Goal: Task Accomplishment & Management: Manage account settings

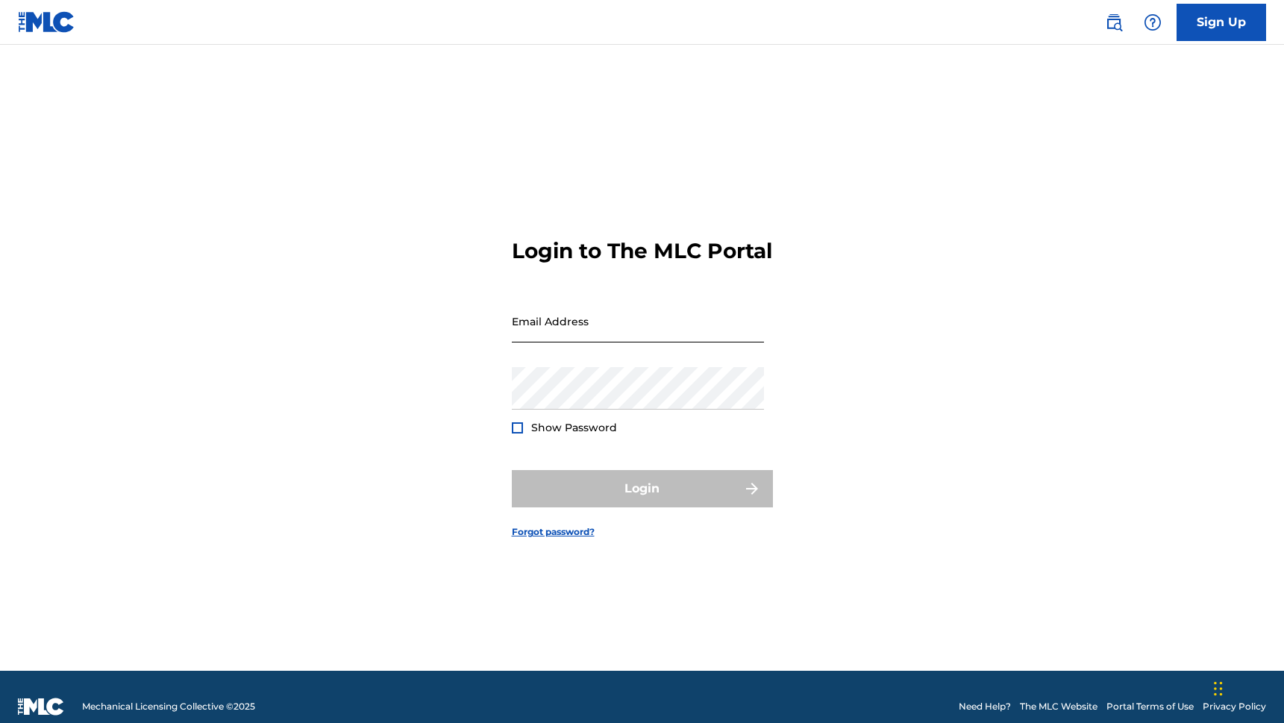
click at [567, 343] on input "Email Address" at bounding box center [638, 321] width 252 height 43
click at [630, 338] on input "Email Address" at bounding box center [638, 321] width 252 height 43
type input "[PERSON_NAME][EMAIL_ADDRESS][PERSON_NAME][DOMAIN_NAME]"
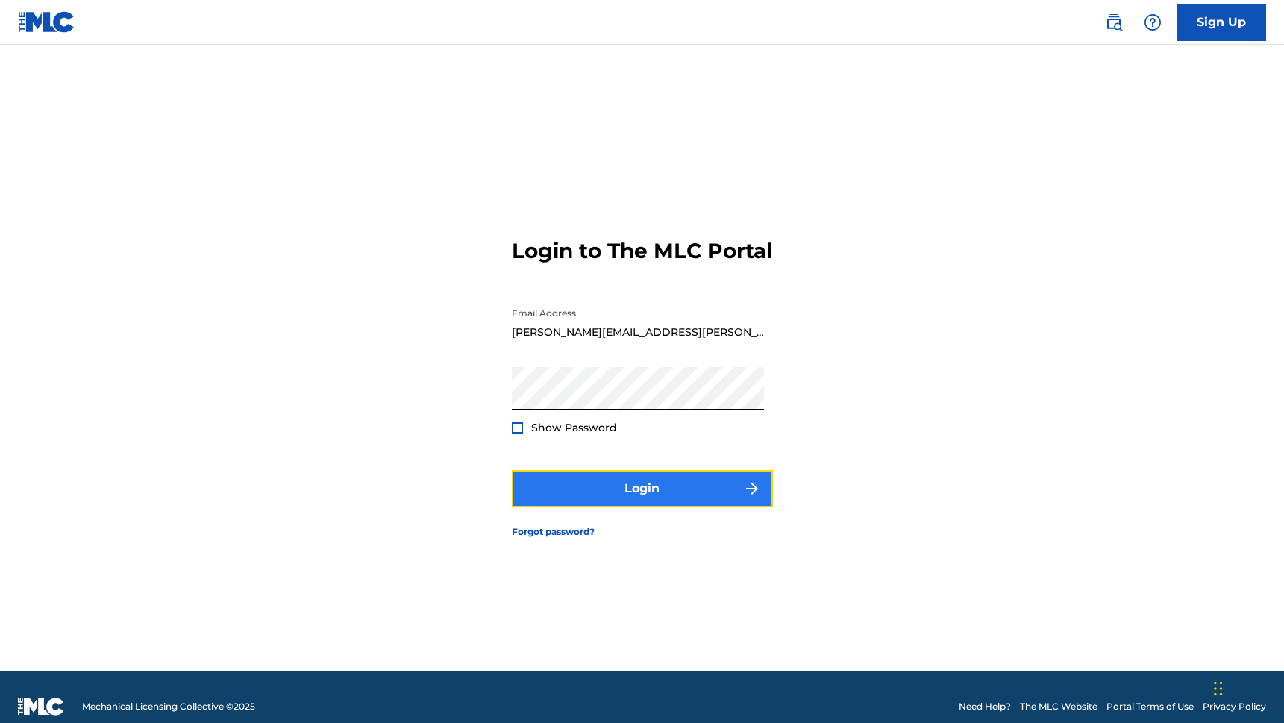
click at [647, 504] on button "Login" at bounding box center [642, 488] width 261 height 37
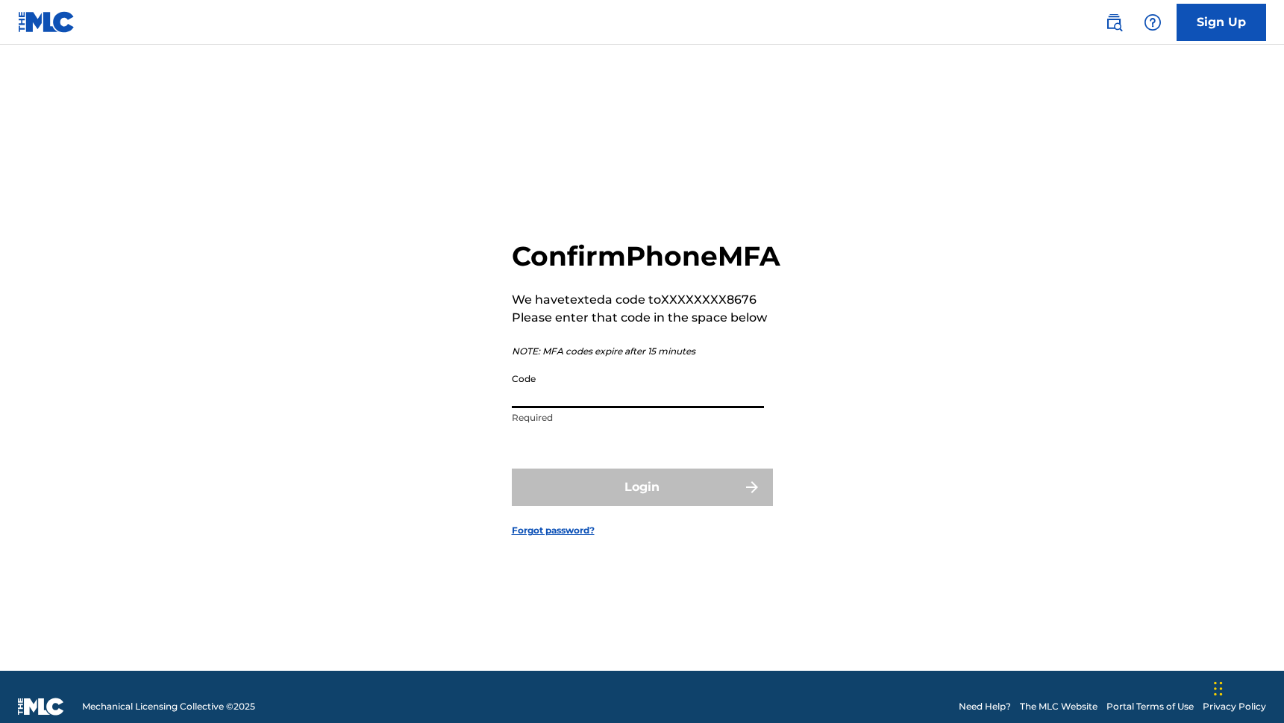
click at [649, 408] on input "Code" at bounding box center [638, 387] width 252 height 43
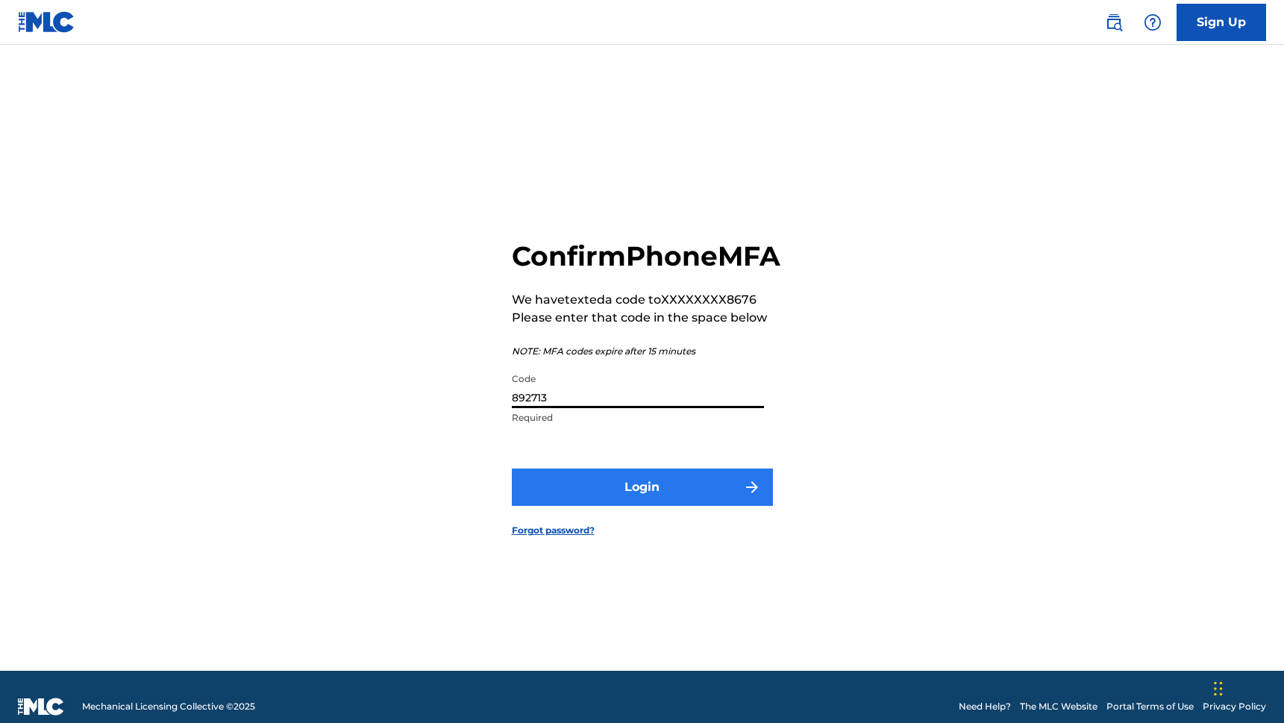
type input "892713"
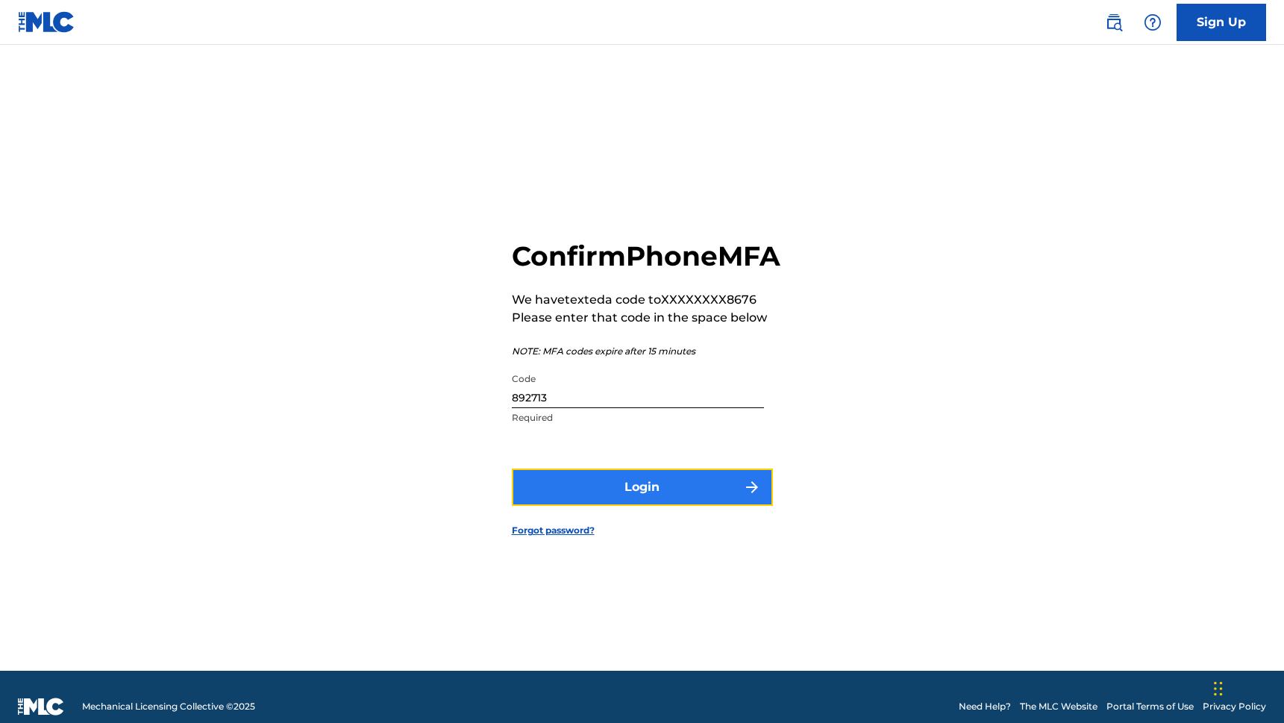
click at [657, 506] on button "Login" at bounding box center [642, 487] width 261 height 37
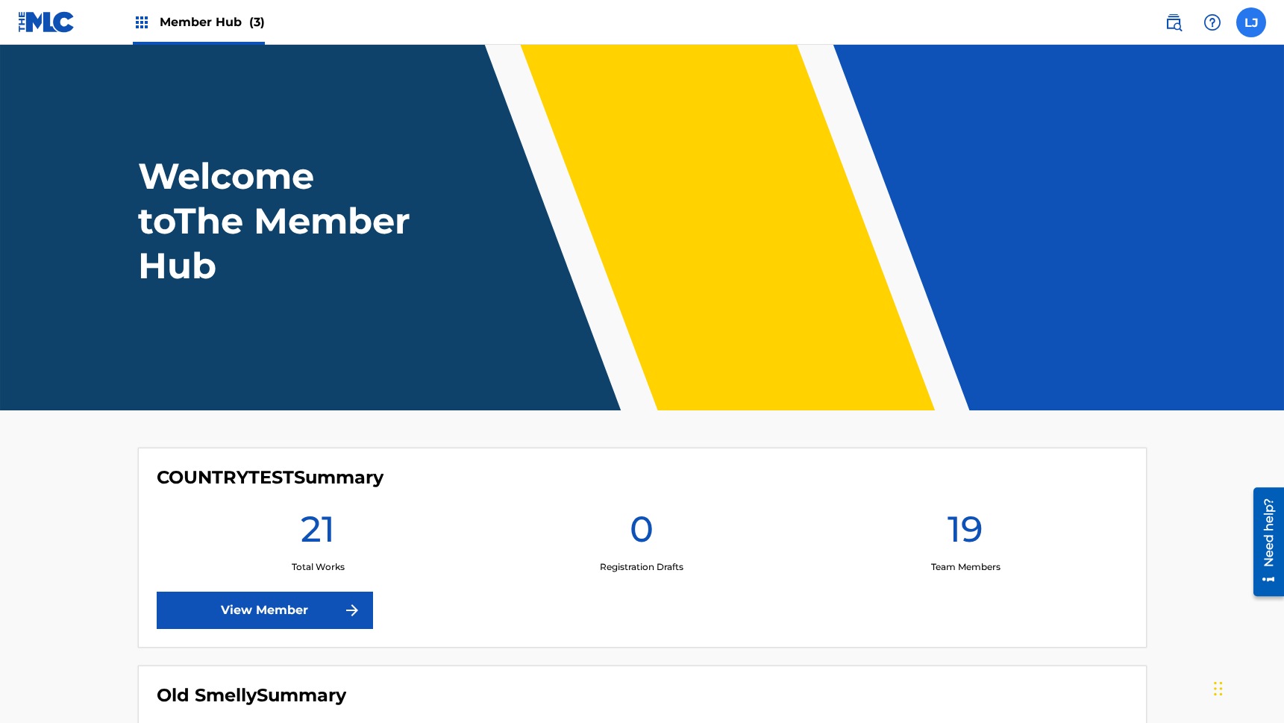
click at [1260, 31] on label at bounding box center [1252, 22] width 30 height 30
click at [1251, 22] on input "[PERSON_NAME] Jones [EMAIL_ADDRESS][PERSON_NAME][DOMAIN_NAME] Notification Pref…" at bounding box center [1251, 22] width 0 height 0
click at [947, 213] on div "Welcome to The Member Hub" at bounding box center [642, 221] width 1045 height 134
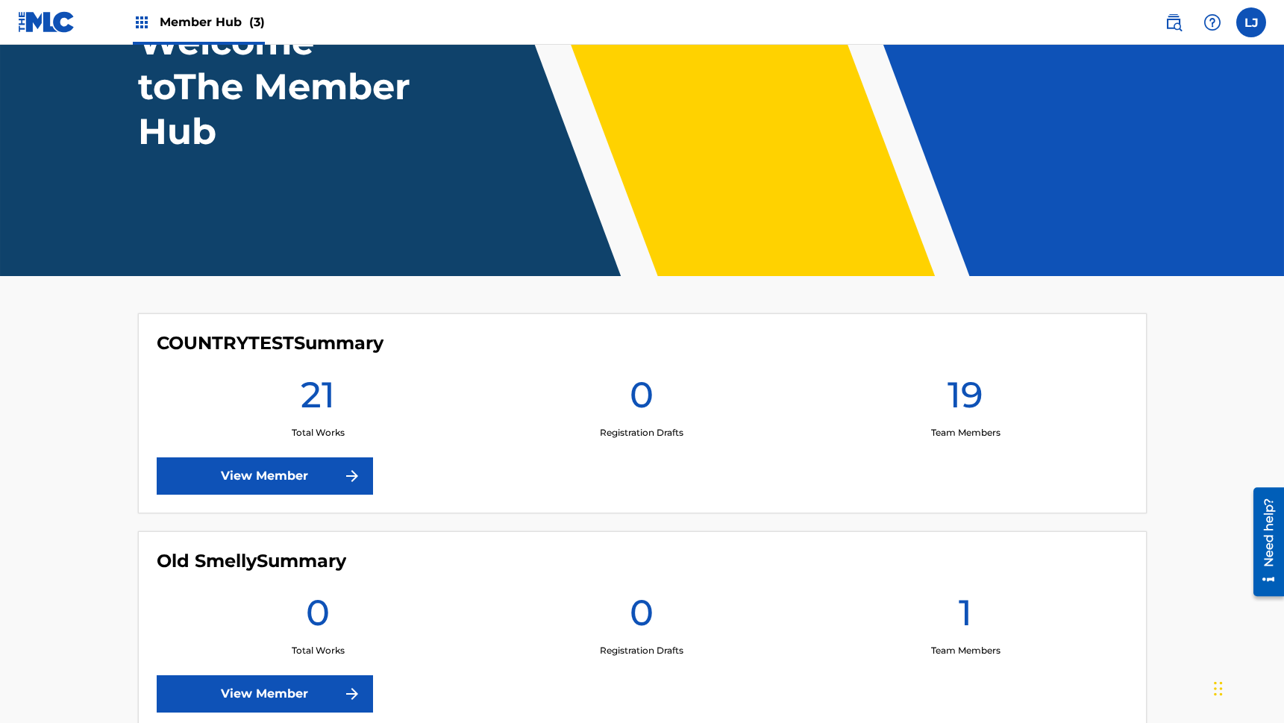
scroll to position [450, 0]
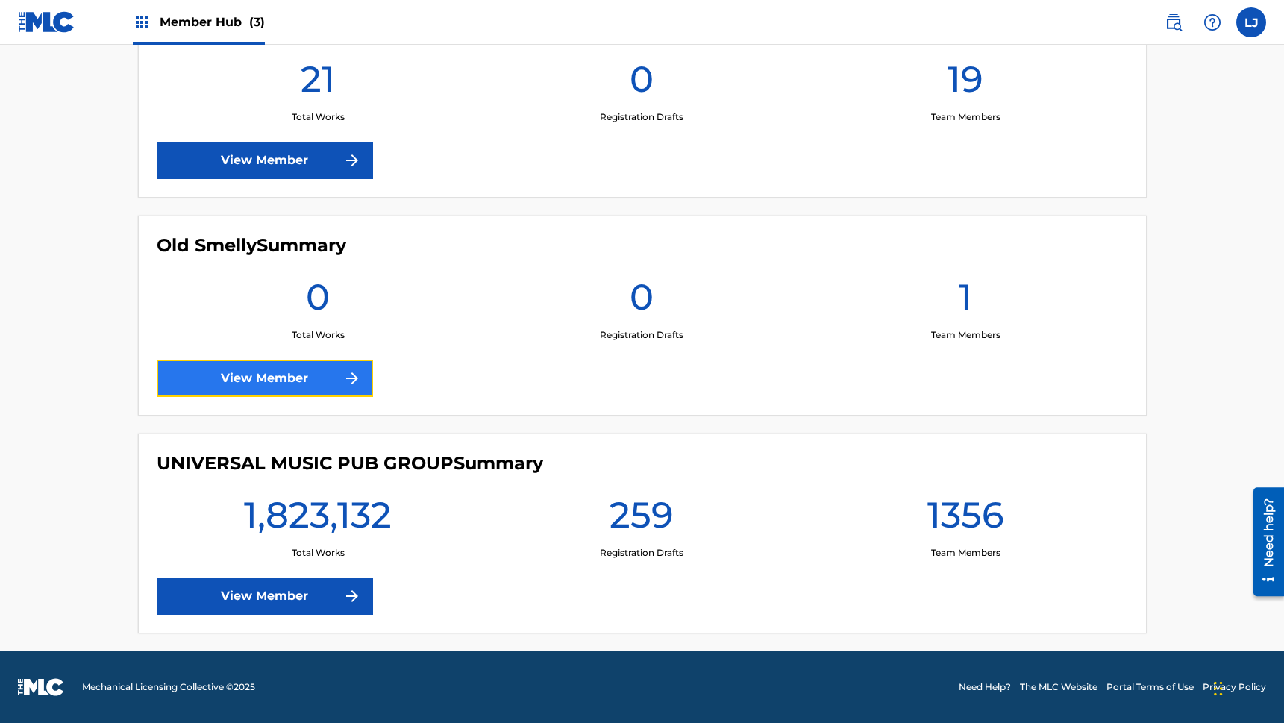
click at [299, 370] on link "View Member" at bounding box center [265, 378] width 216 height 37
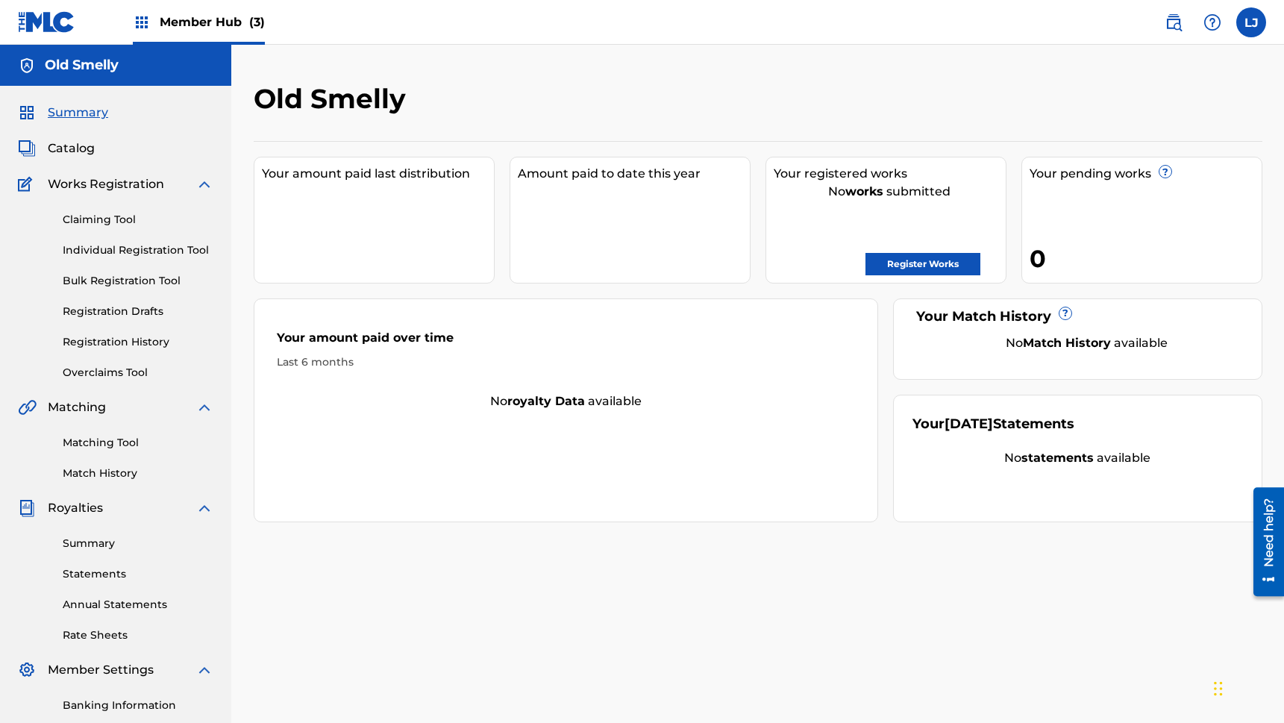
scroll to position [202, 0]
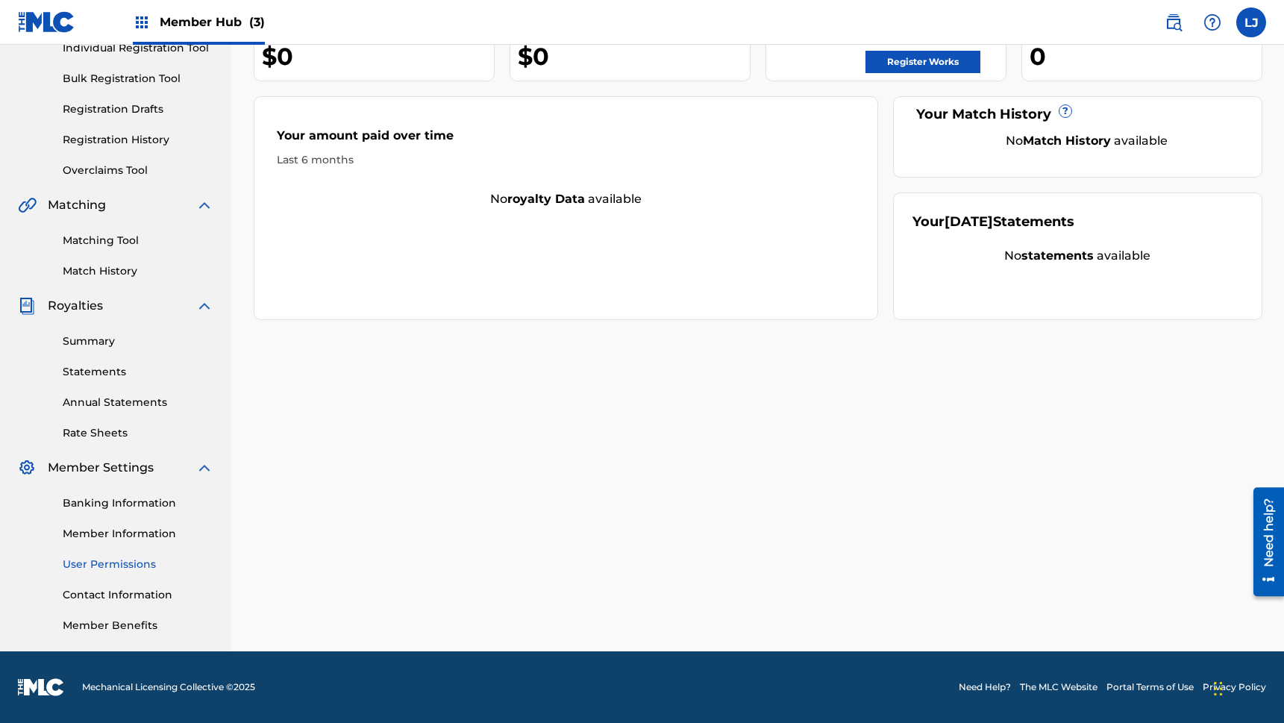
click at [125, 566] on link "User Permissions" at bounding box center [138, 565] width 151 height 16
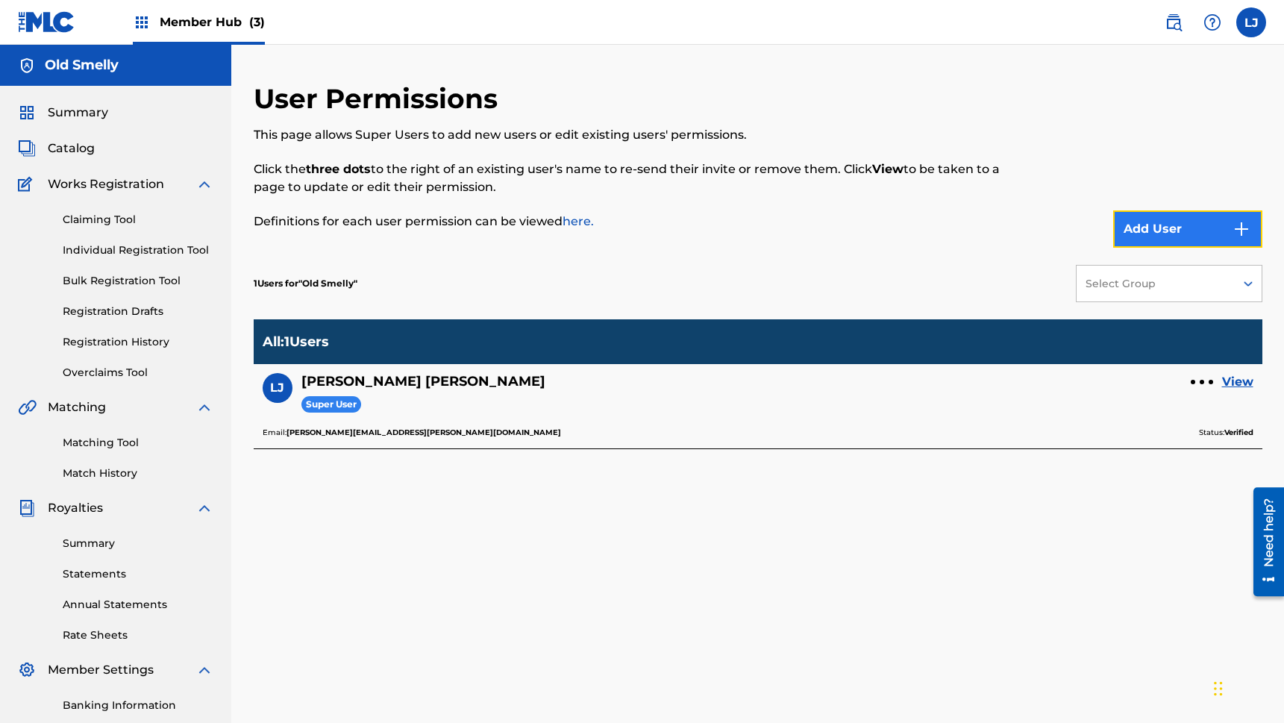
click at [1212, 231] on button "Add User" at bounding box center [1187, 228] width 149 height 37
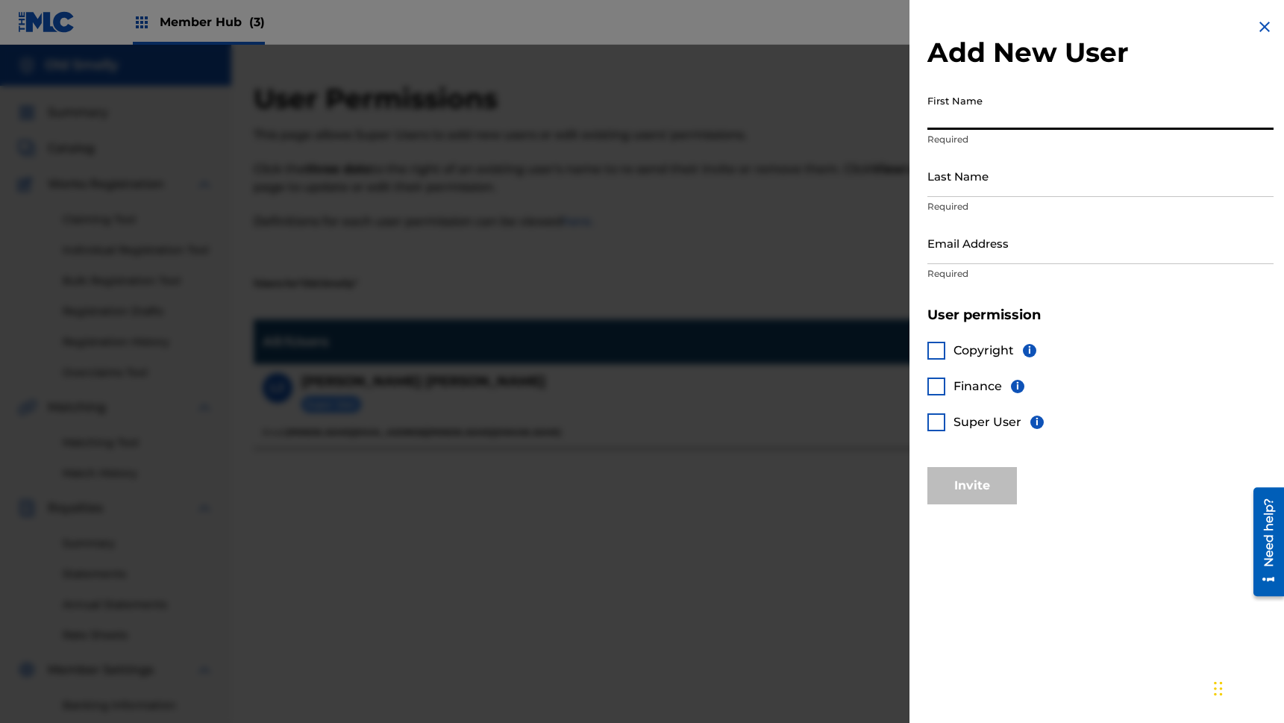
click at [1001, 120] on input "First Name" at bounding box center [1101, 108] width 346 height 43
type input "Y"
type input "Jarl"
type input "[PERSON_NAME]"
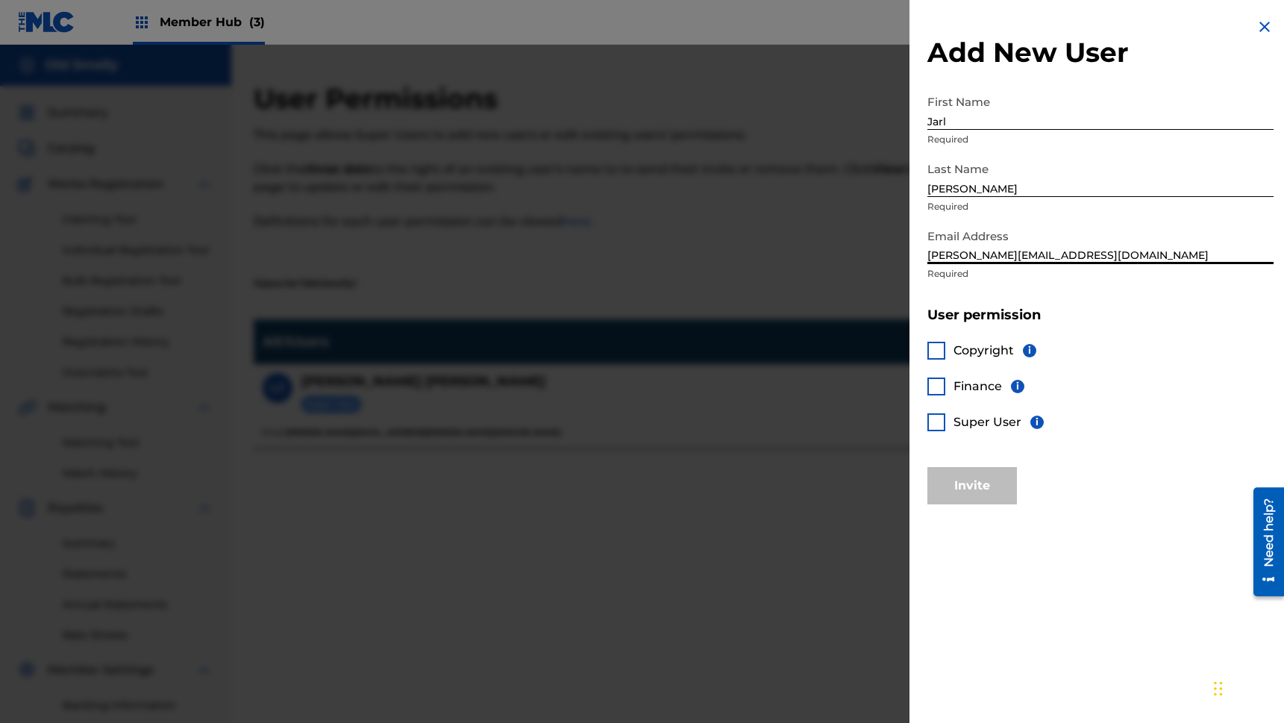
type input "lorin+3@themlc.com"
click at [936, 424] on div at bounding box center [937, 422] width 18 height 18
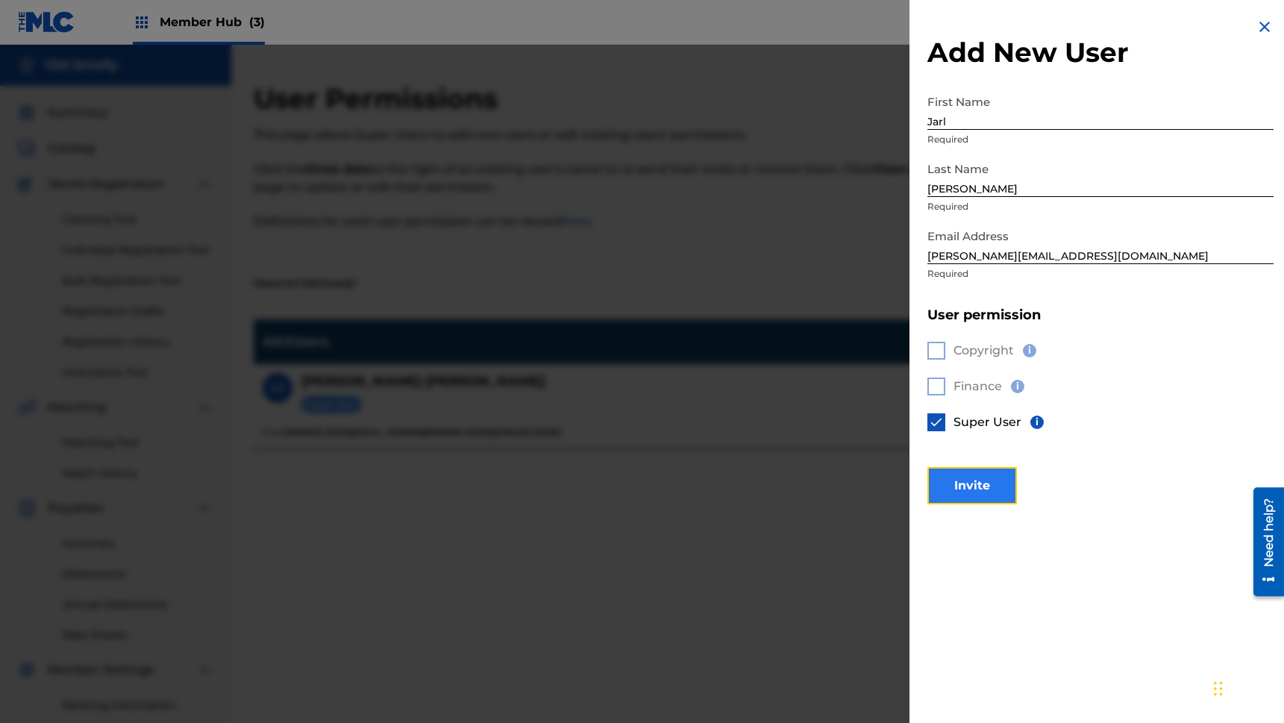
click at [988, 488] on button "Invite" at bounding box center [973, 485] width 90 height 37
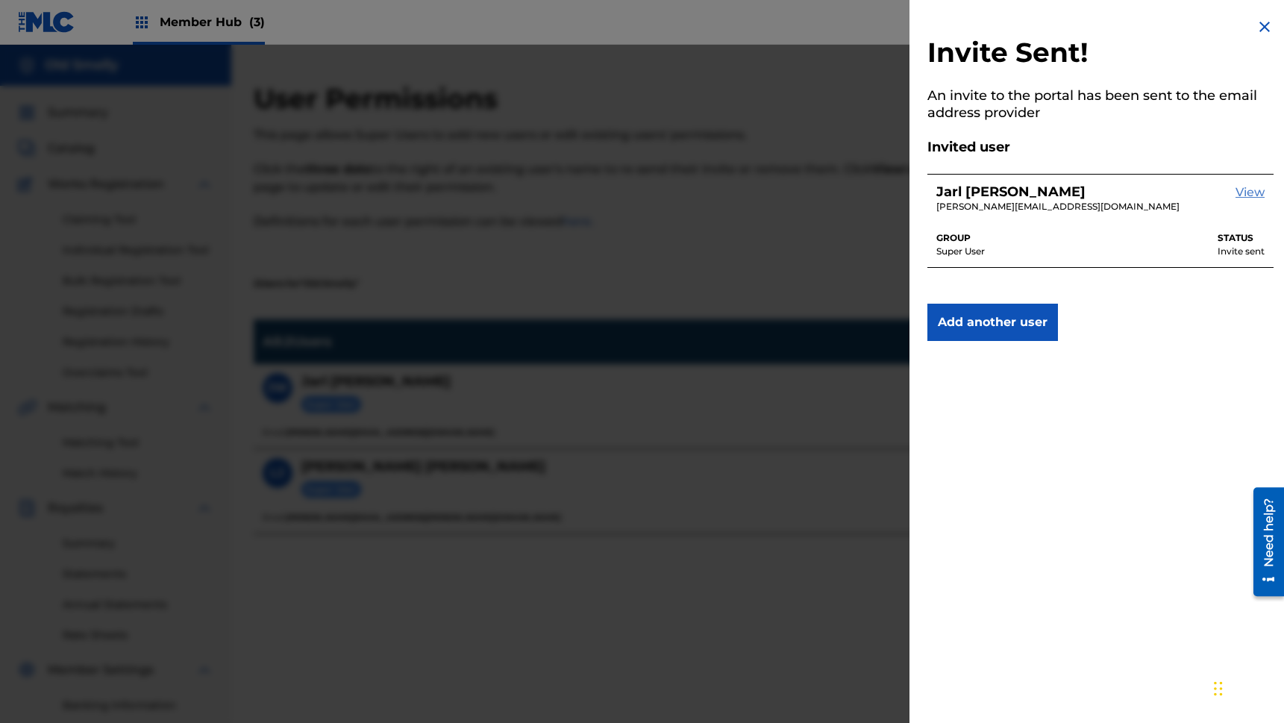
click at [1240, 195] on link "View" at bounding box center [1250, 199] width 29 height 31
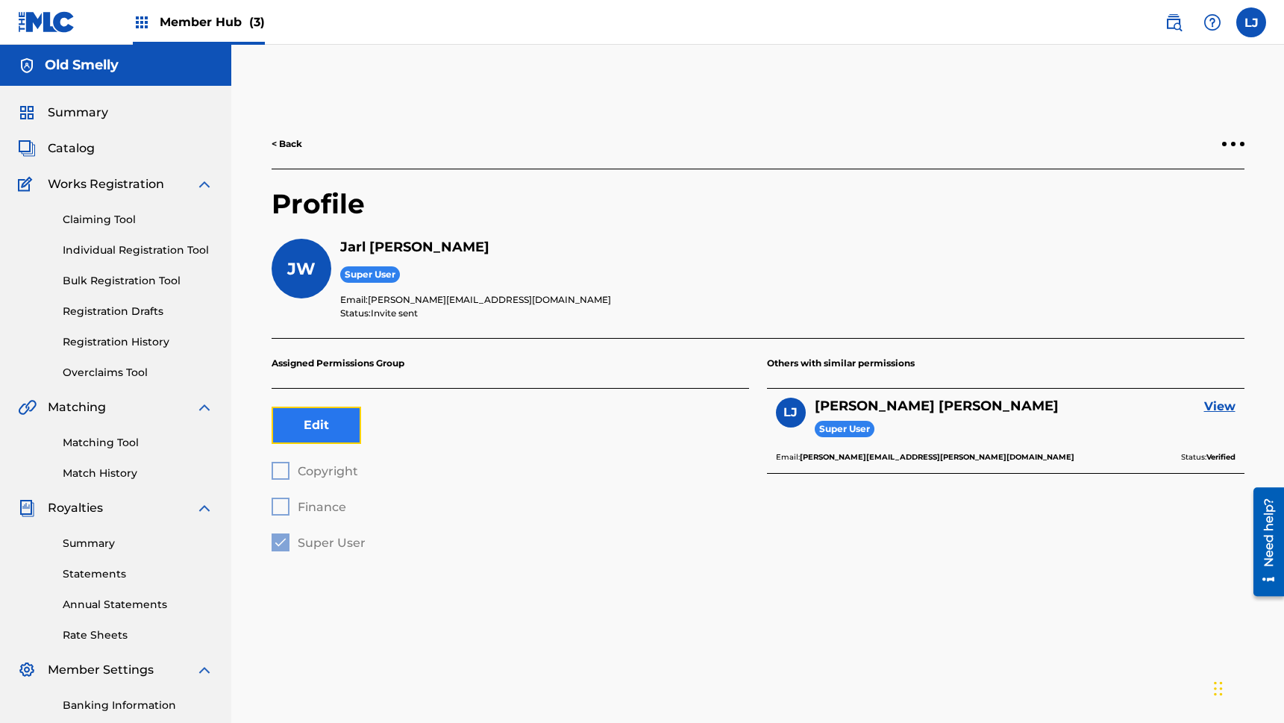
click at [322, 433] on button "Edit" at bounding box center [317, 425] width 90 height 37
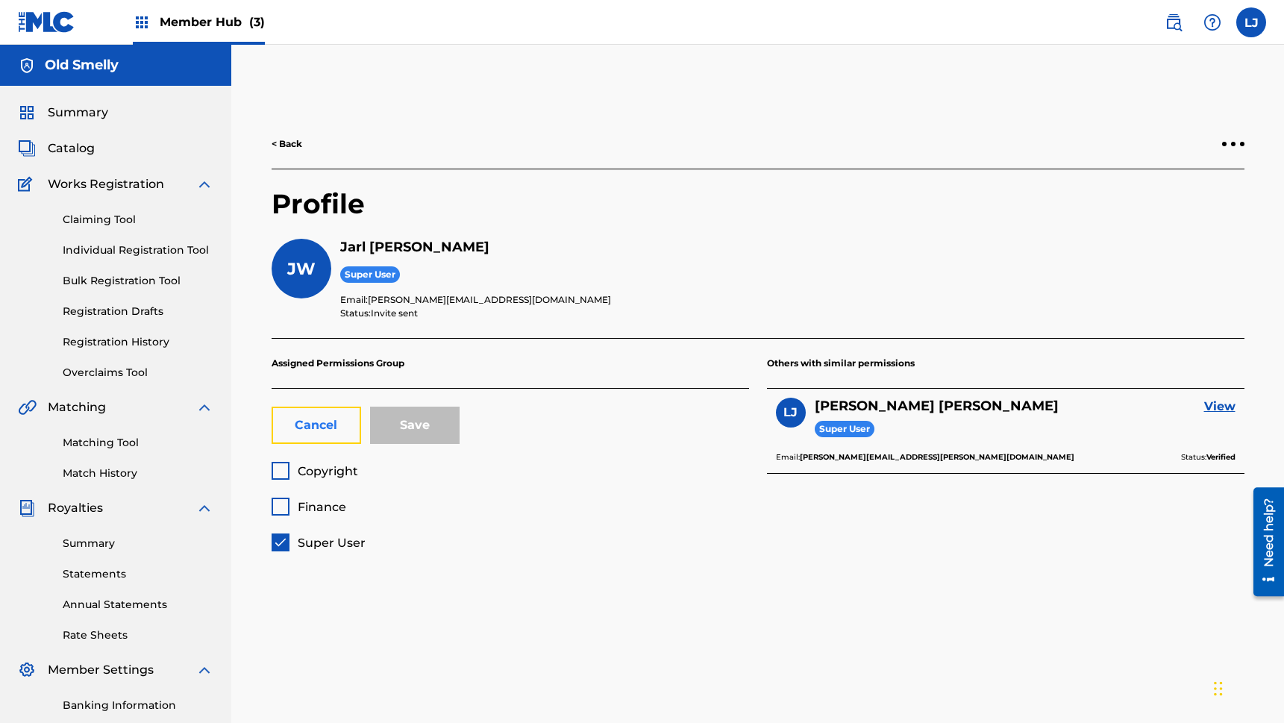
click at [320, 420] on button "Cancel" at bounding box center [317, 425] width 90 height 37
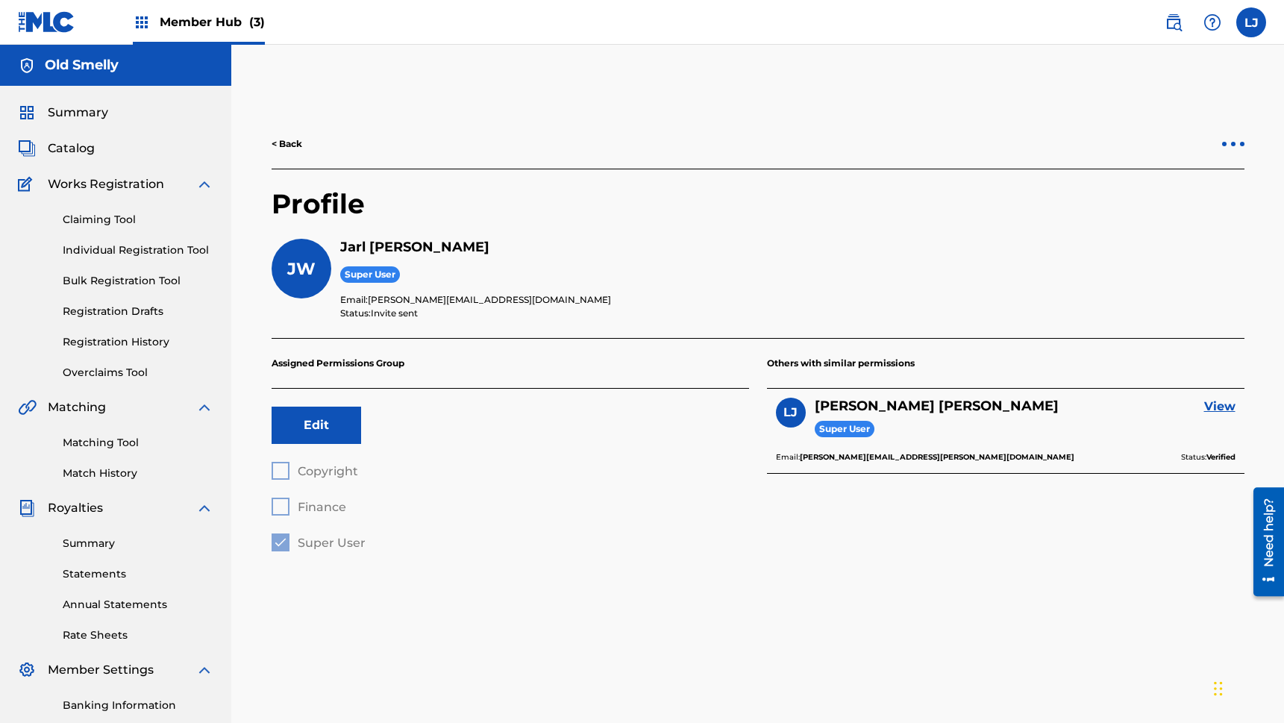
click at [1238, 140] on div at bounding box center [1233, 144] width 22 height 9
click at [1172, 163] on p "Remove User" at bounding box center [1151, 162] width 127 height 36
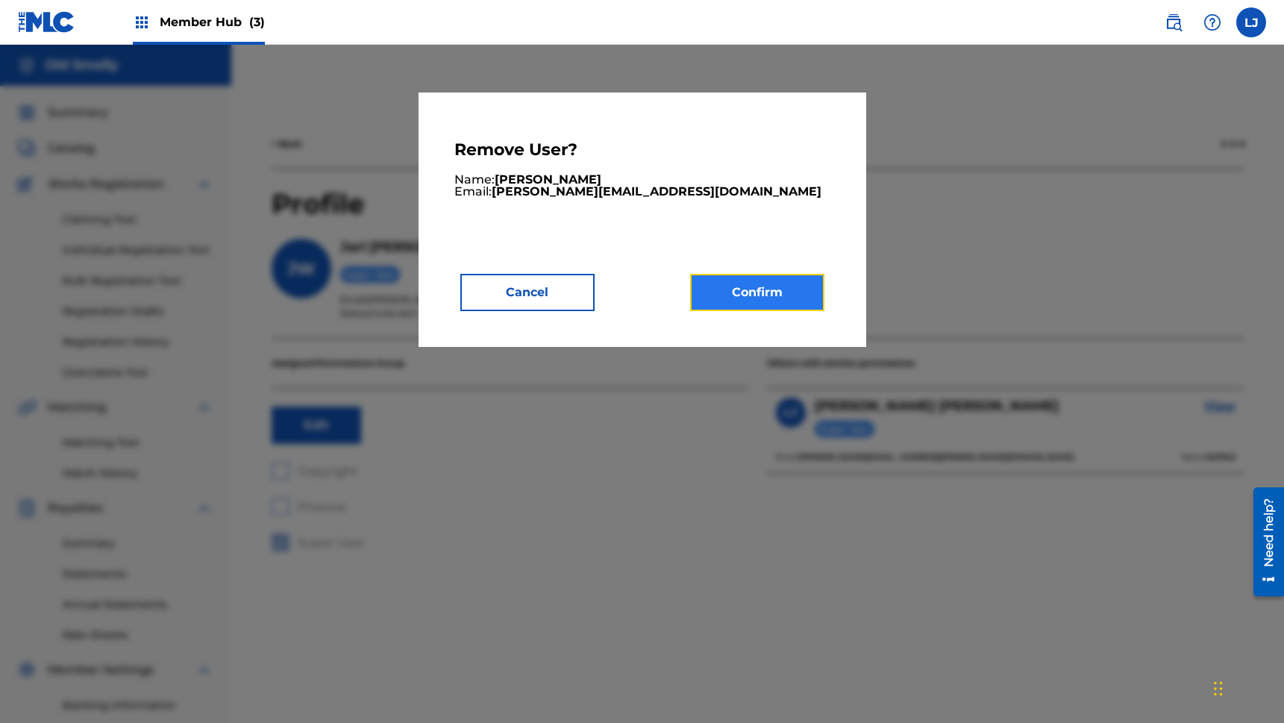
click at [722, 297] on button "Confirm" at bounding box center [757, 292] width 134 height 37
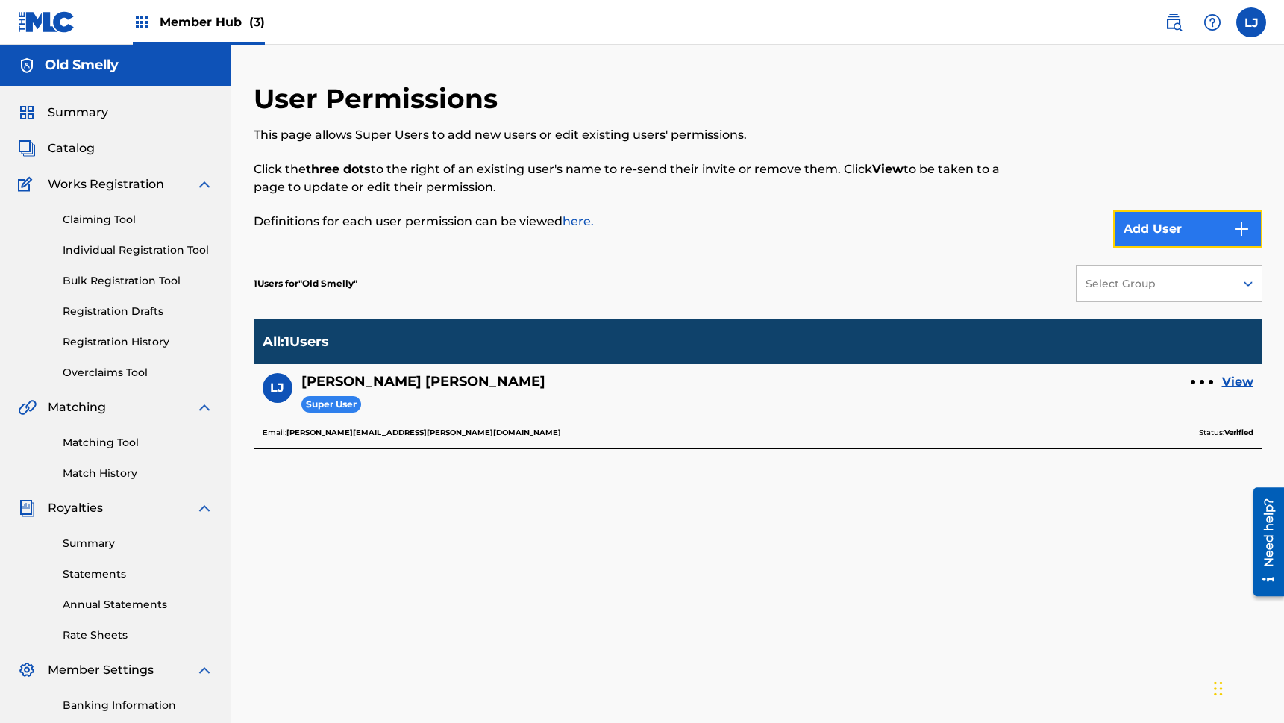
click at [1240, 228] on img "submit" at bounding box center [1242, 229] width 18 height 18
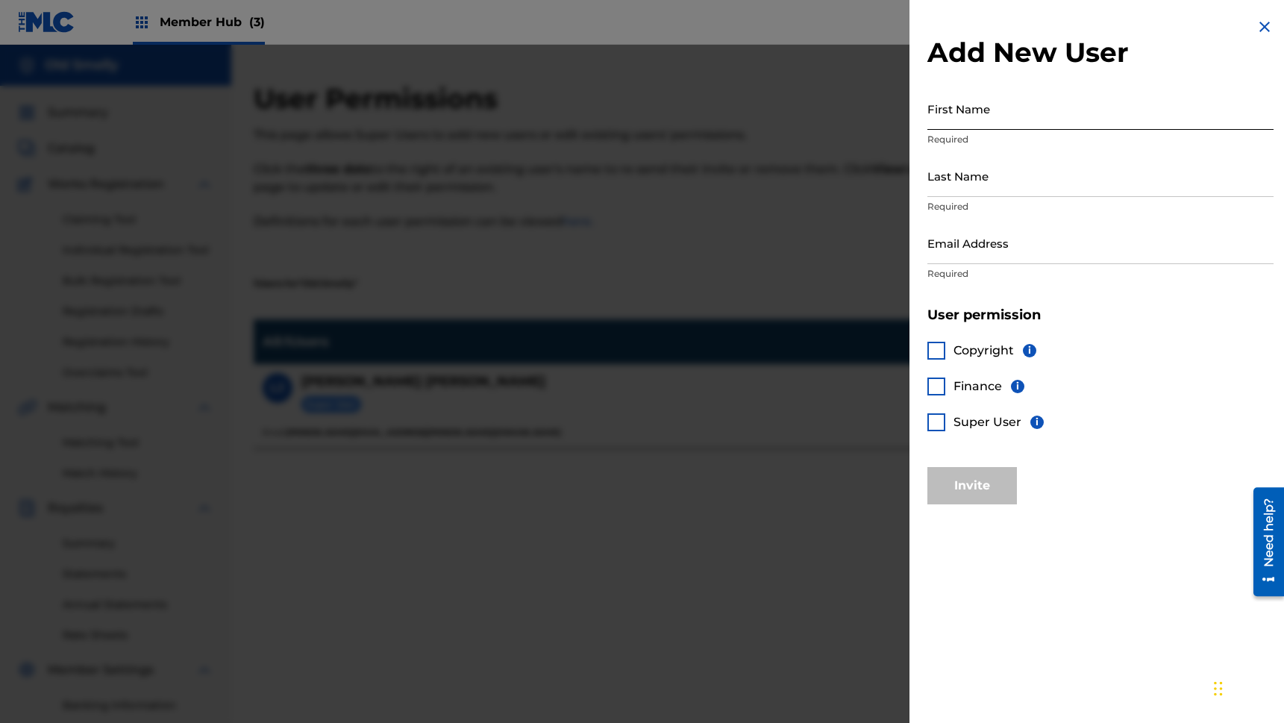
click at [1050, 121] on input "First Name" at bounding box center [1101, 108] width 346 height 43
type input "Jarl"
type input "[PERSON_NAME]"
click at [1013, 257] on input "Email Address" at bounding box center [1101, 243] width 346 height 43
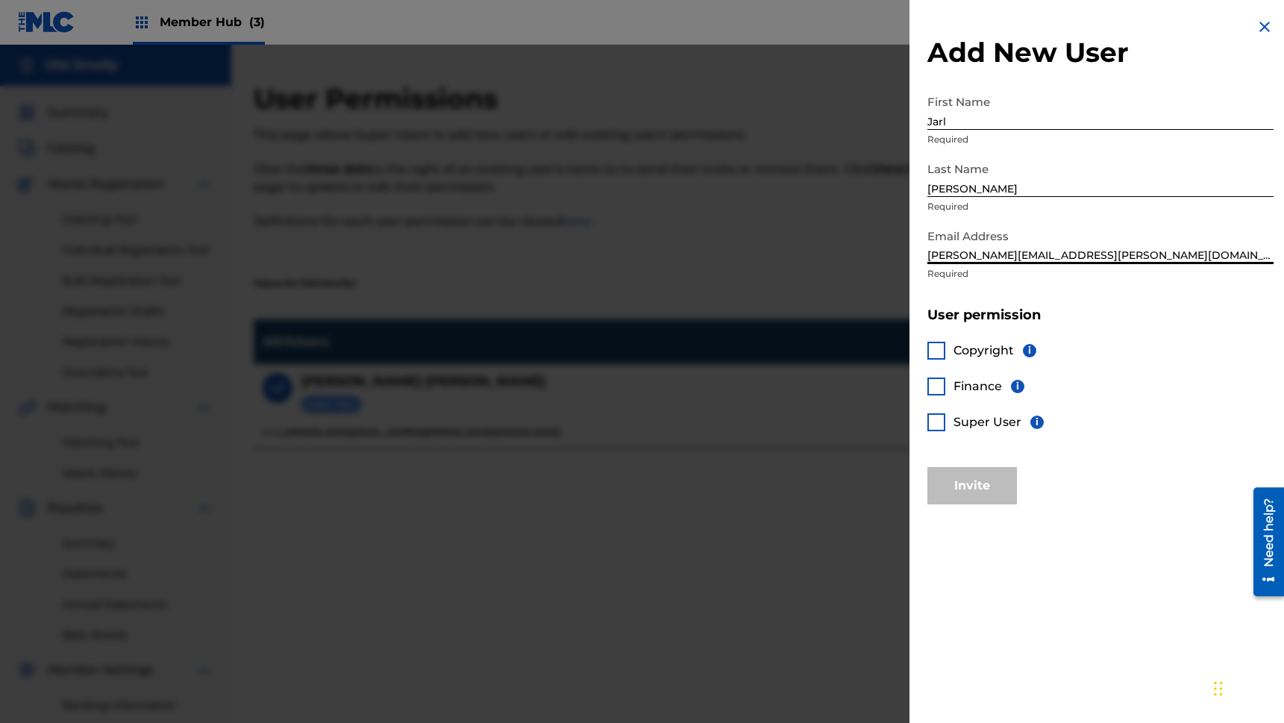
type input "[PERSON_NAME][EMAIL_ADDRESS][PERSON_NAME][DOMAIN_NAME]"
click at [940, 413] on div at bounding box center [937, 422] width 18 height 18
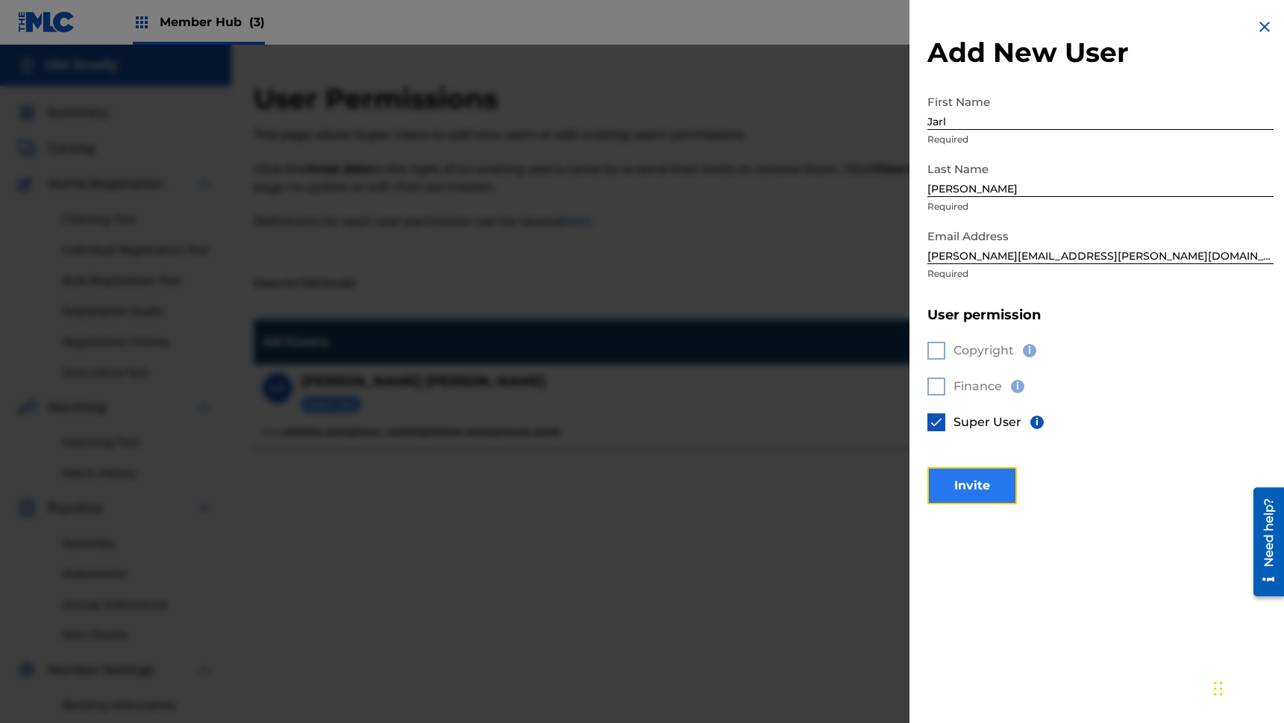
click at [997, 487] on button "Invite" at bounding box center [973, 485] width 90 height 37
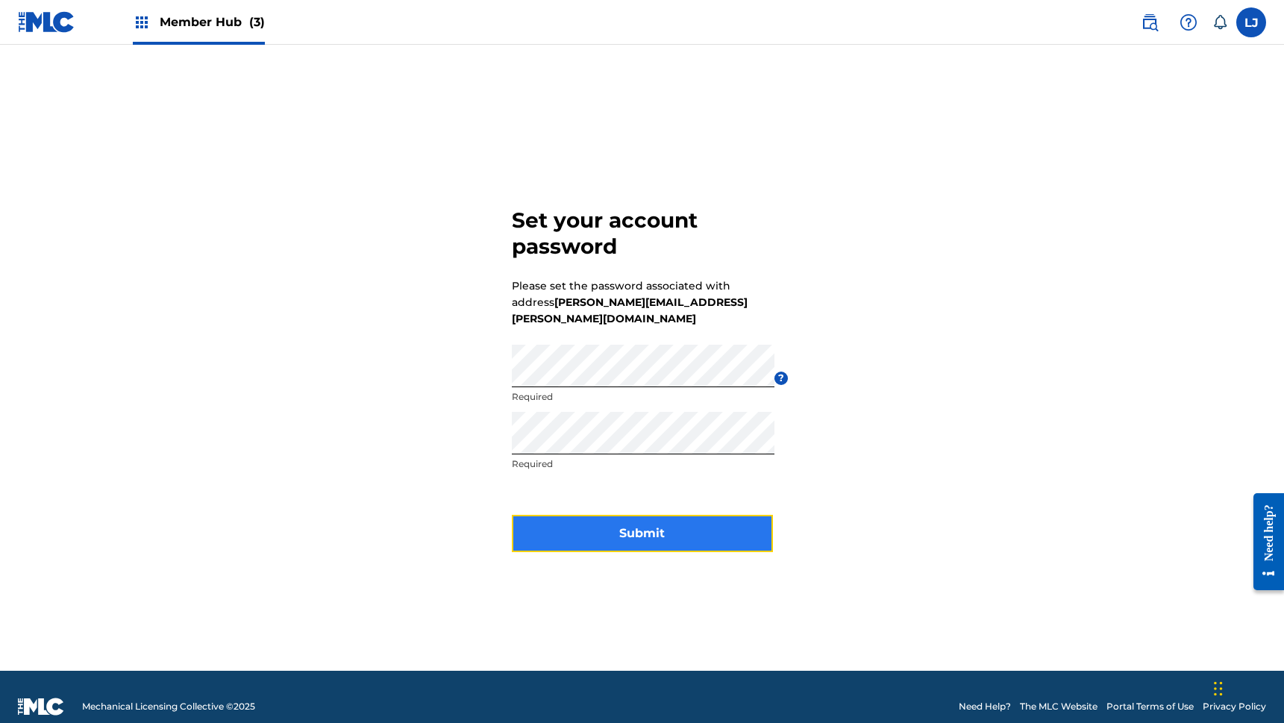
click at [695, 525] on button "Submit" at bounding box center [642, 533] width 261 height 37
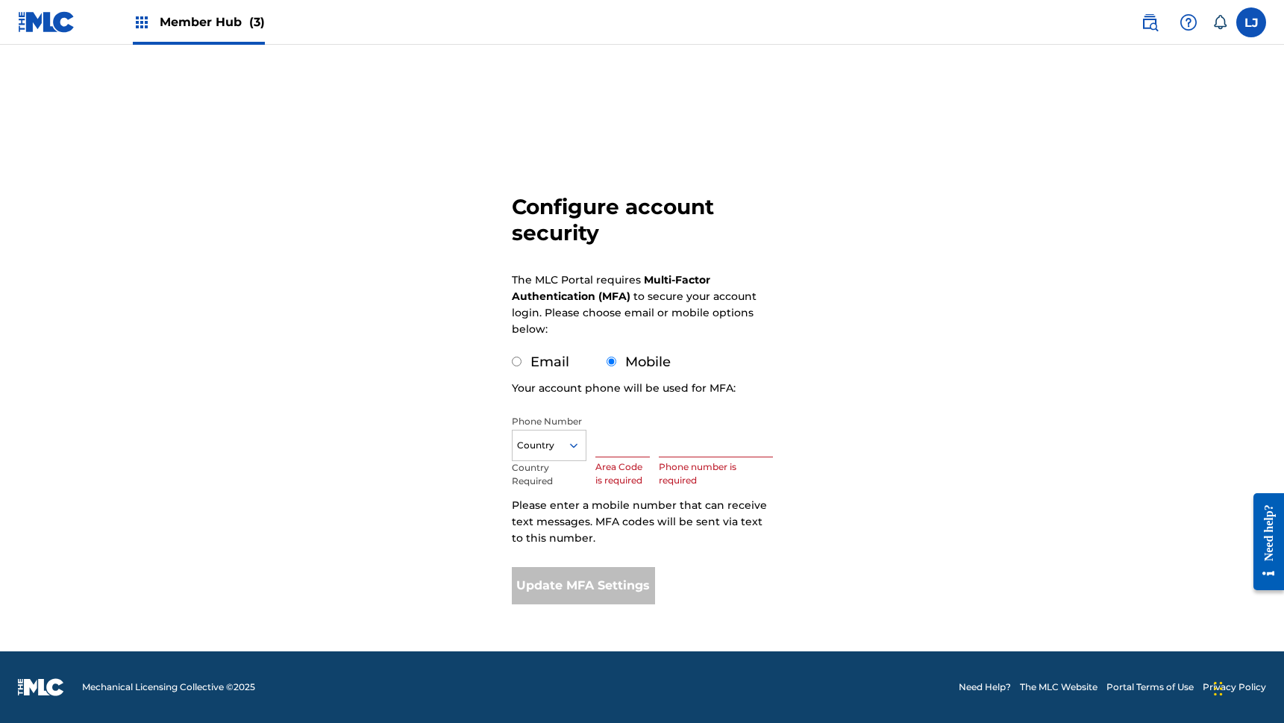
click at [608, 444] on input "text" at bounding box center [623, 436] width 55 height 43
type input "423"
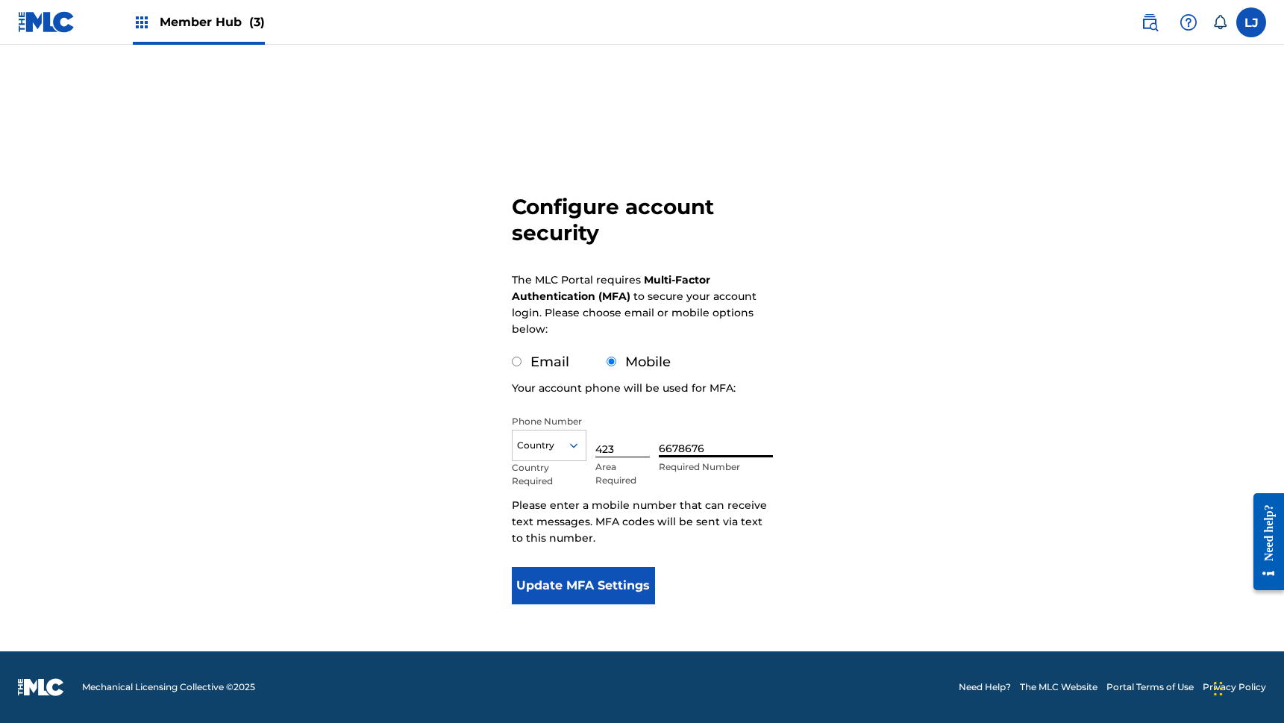
type input "6678676"
click at [517, 363] on input "Email" at bounding box center [517, 362] width 10 height 10
radio input "true"
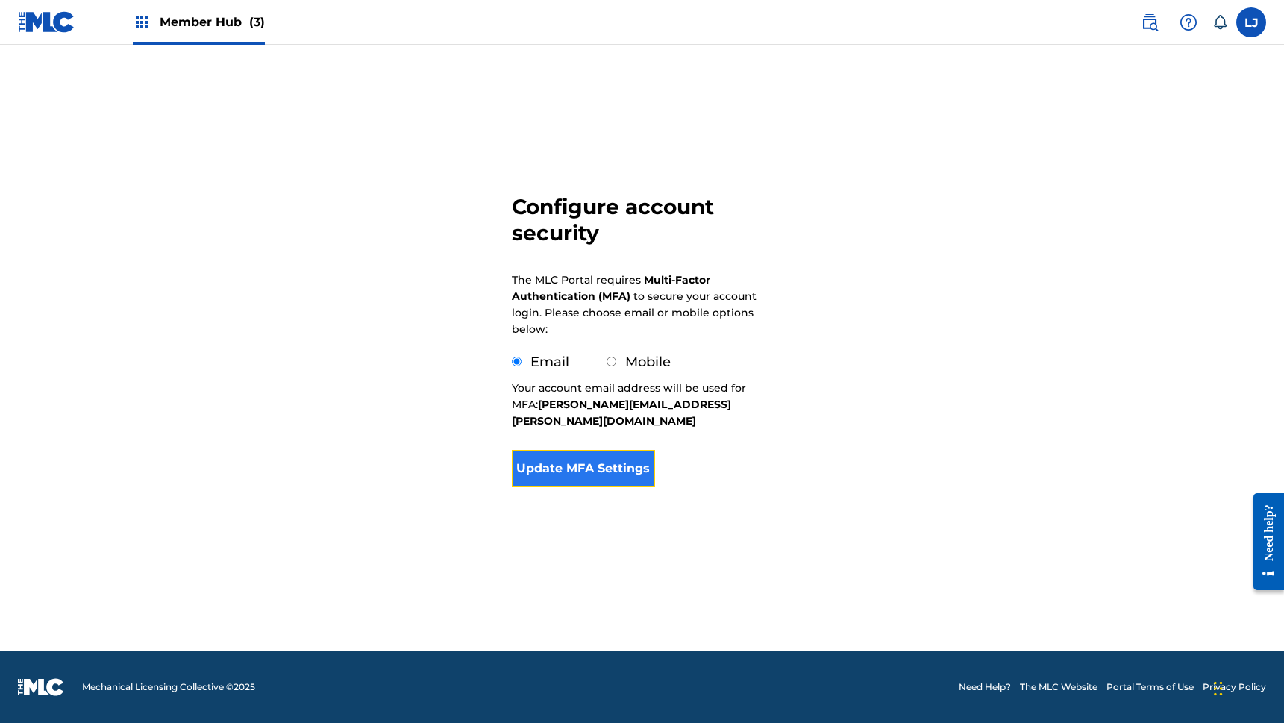
click at [614, 461] on button "Update MFA Settings" at bounding box center [584, 468] width 144 height 37
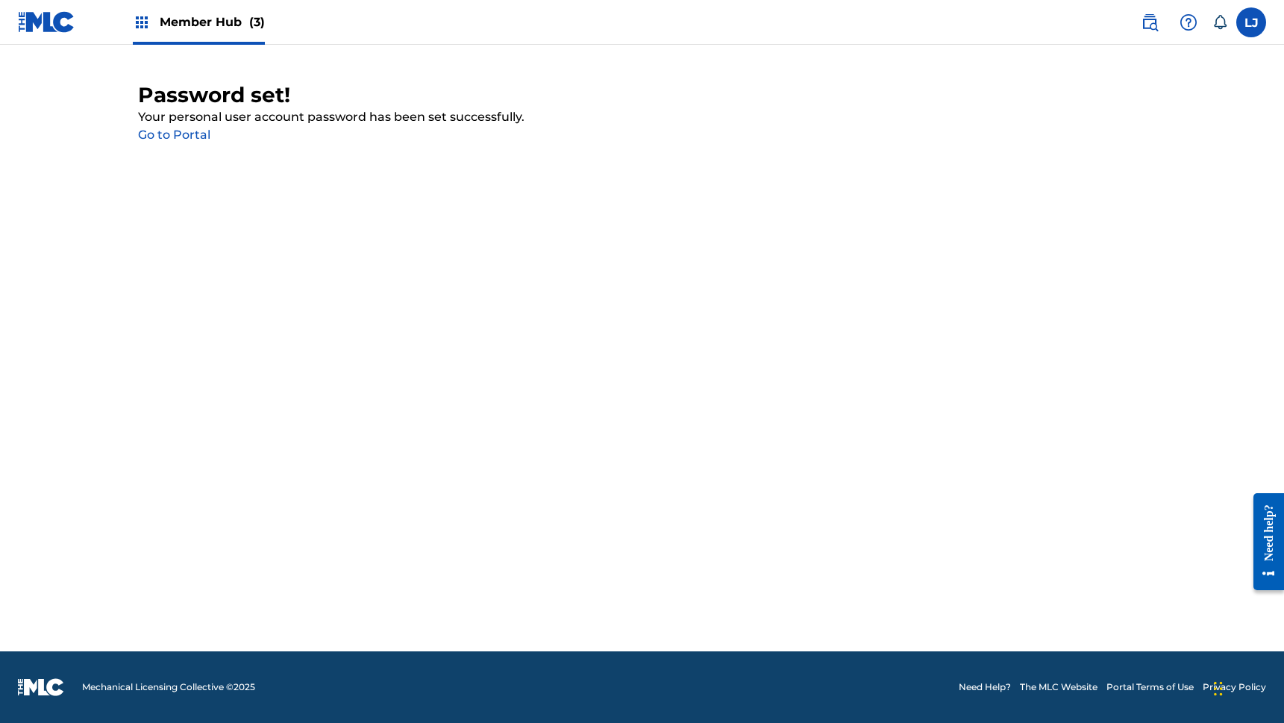
click at [197, 140] on link "Go to Portal" at bounding box center [174, 135] width 72 height 14
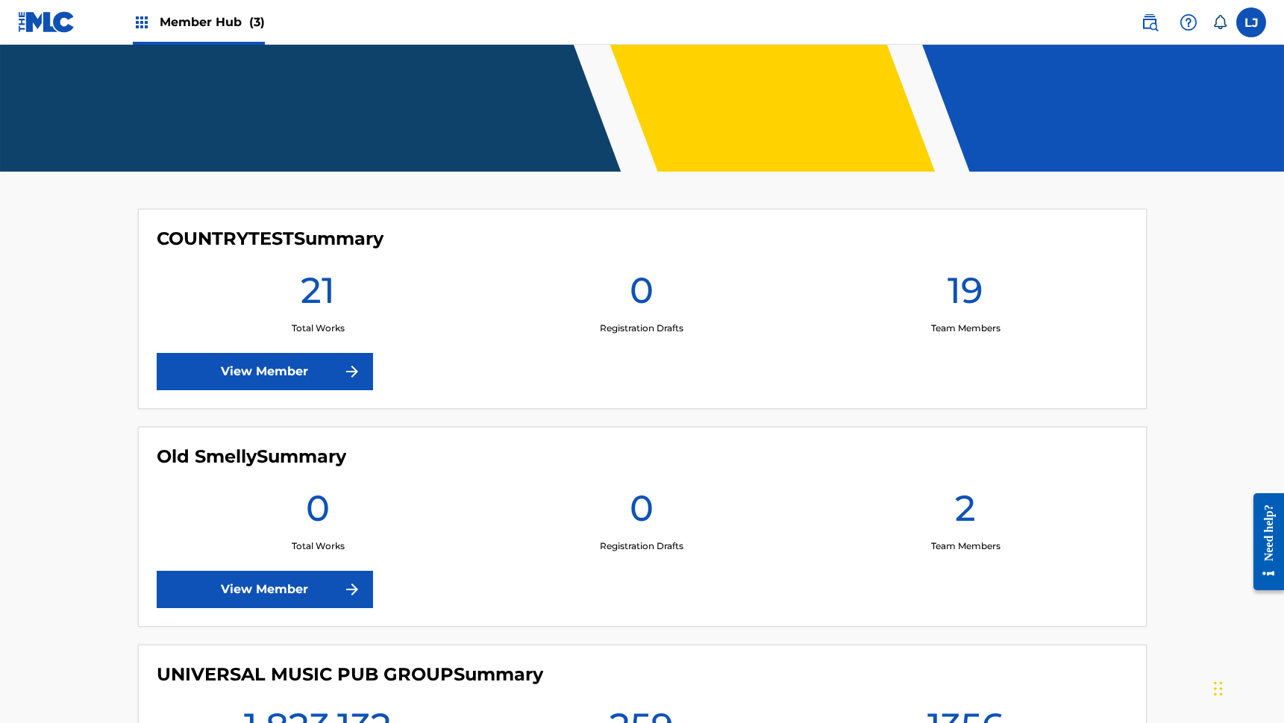
scroll to position [243, 0]
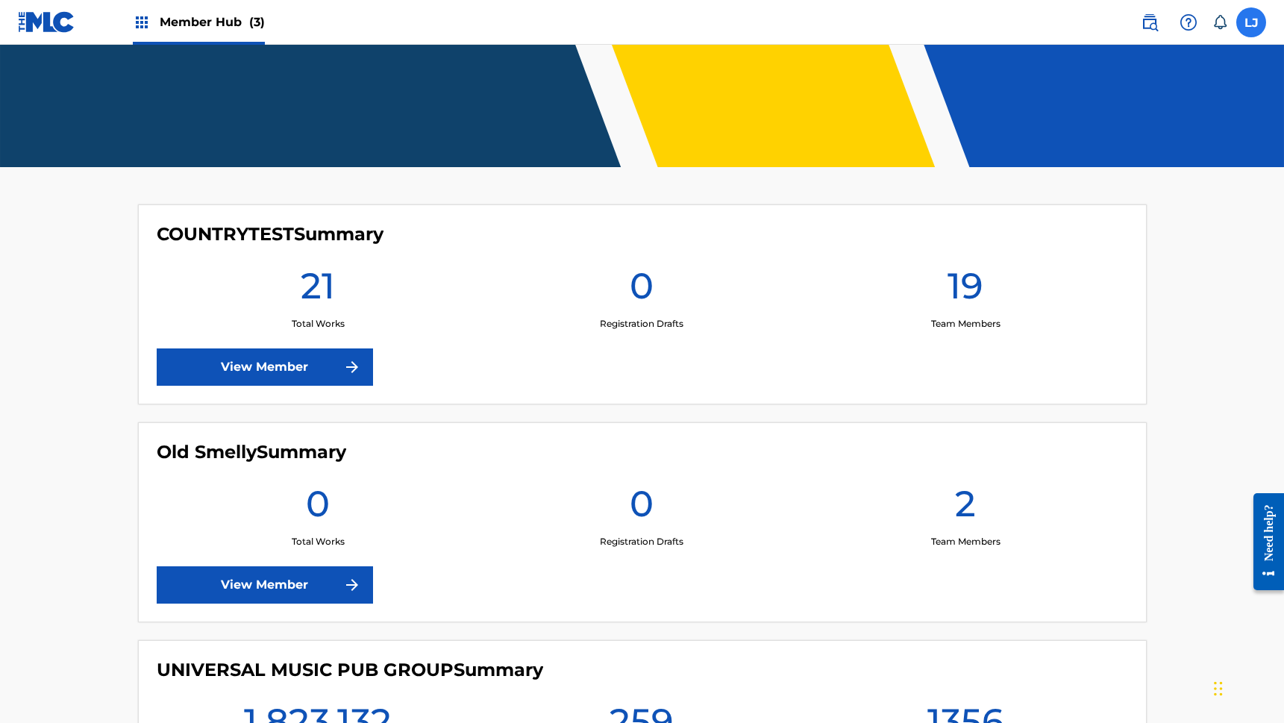
click at [1246, 28] on label at bounding box center [1252, 22] width 30 height 30
click at [1251, 22] on input "[PERSON_NAME] Jones [EMAIL_ADDRESS][PERSON_NAME][DOMAIN_NAME] Notification Pref…" at bounding box center [1251, 22] width 0 height 0
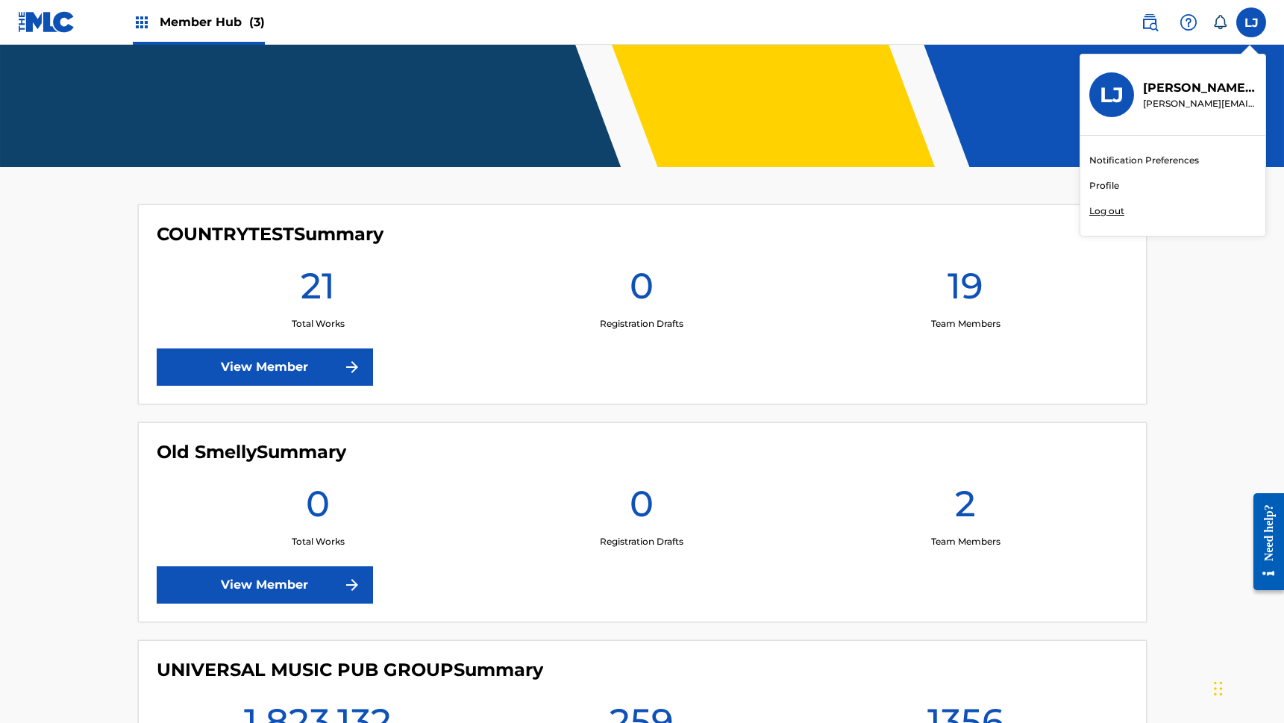
click at [1110, 214] on p "Log out" at bounding box center [1107, 210] width 35 height 13
click at [1251, 22] on input "[PERSON_NAME] Jones [EMAIL_ADDRESS][PERSON_NAME][DOMAIN_NAME] Notification Pref…" at bounding box center [1251, 22] width 0 height 0
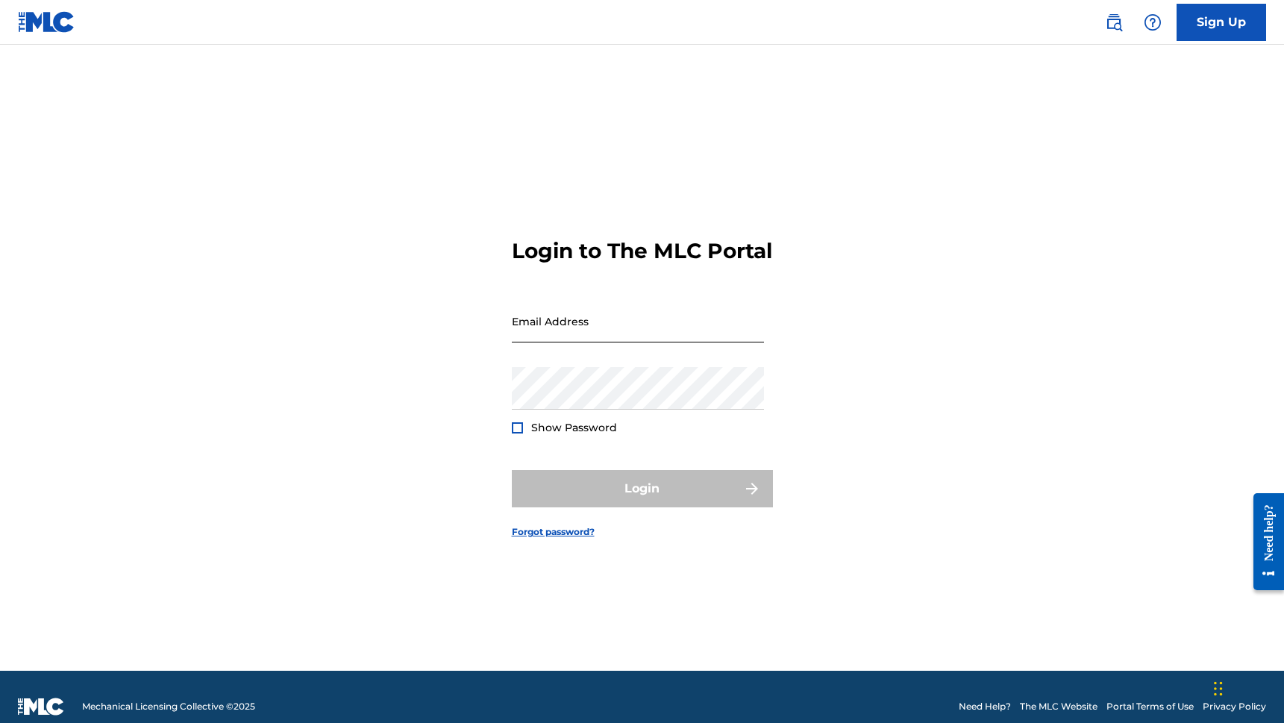
click at [685, 335] on input "Email Address" at bounding box center [638, 321] width 252 height 43
type input "[PERSON_NAME][EMAIL_ADDRESS][PERSON_NAME][DOMAIN_NAME]"
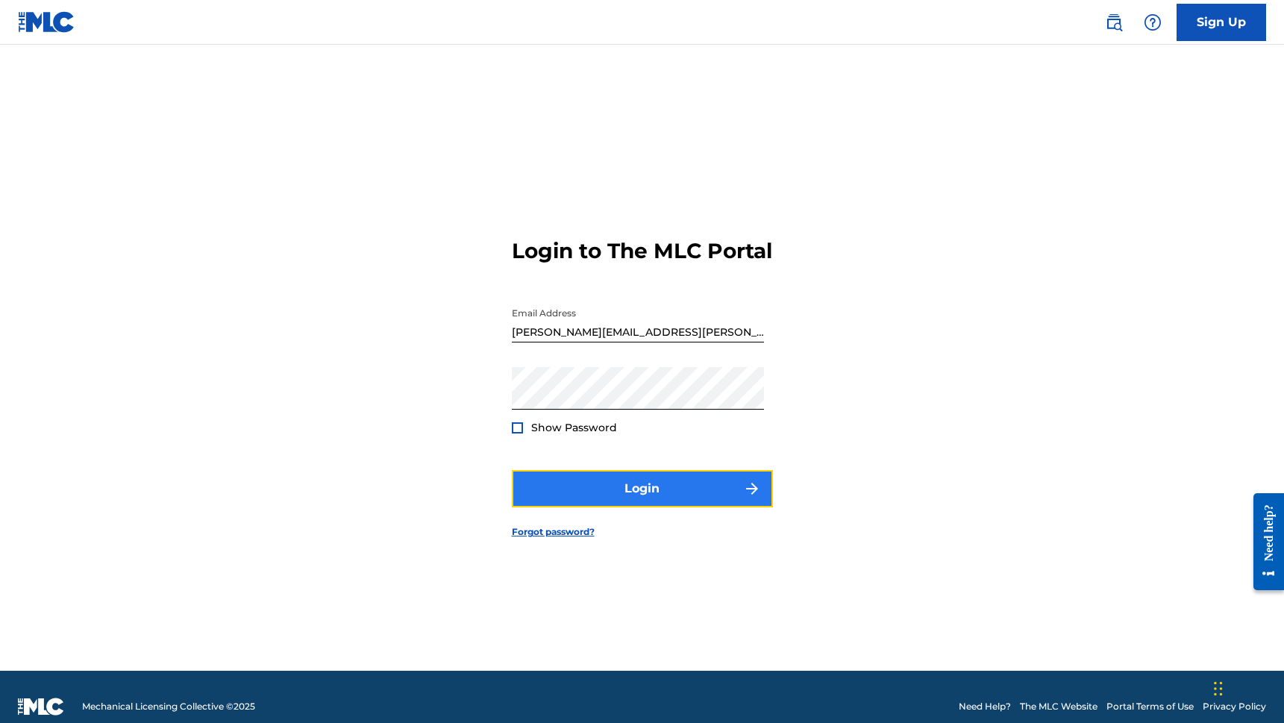
click at [643, 505] on button "Login" at bounding box center [642, 488] width 261 height 37
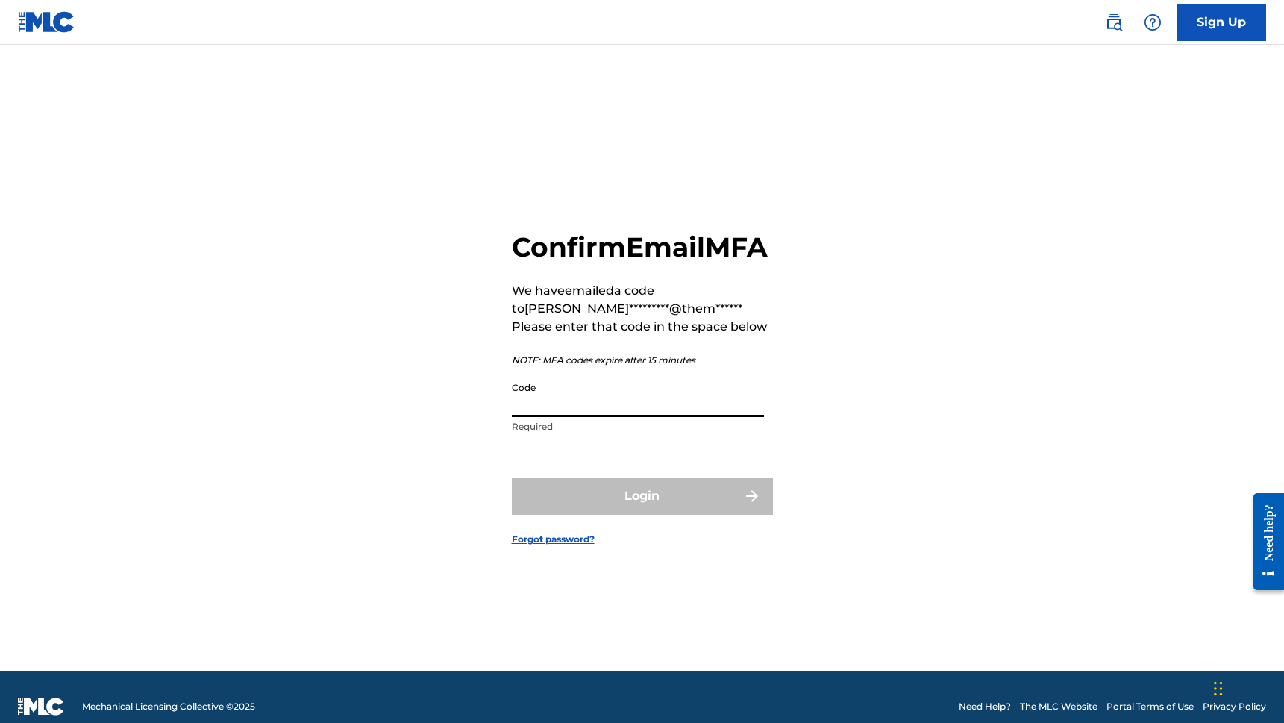
click at [634, 416] on input "Code" at bounding box center [638, 396] width 252 height 43
click at [634, 414] on input "Code" at bounding box center [638, 396] width 252 height 43
paste input "214159"
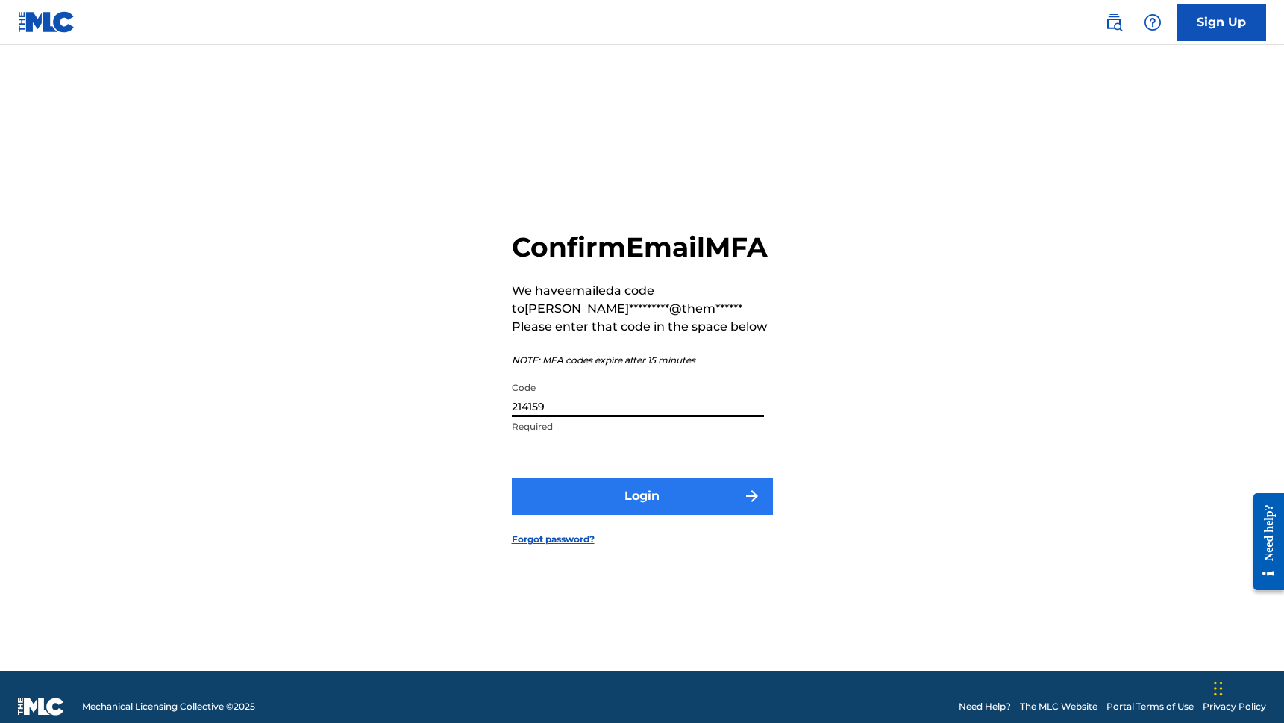
type input "214159"
click at [663, 515] on button "Login" at bounding box center [642, 496] width 261 height 37
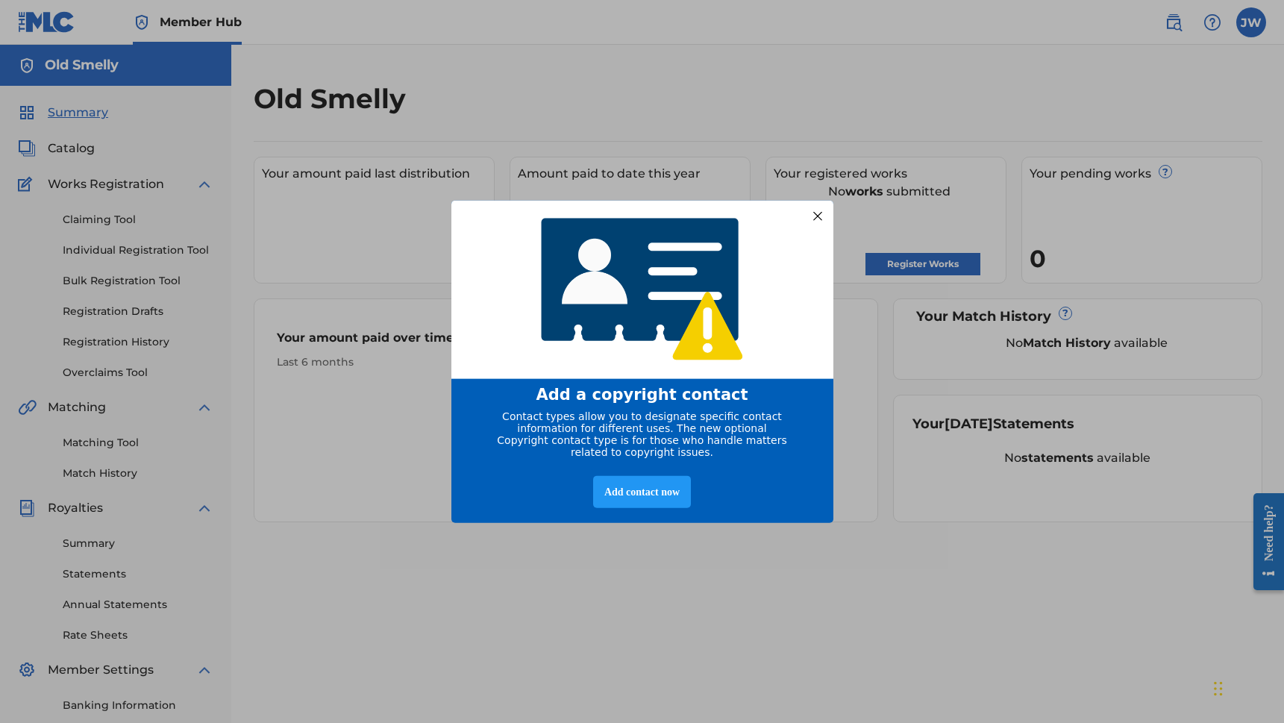
click at [821, 210] on div at bounding box center [816, 215] width 19 height 19
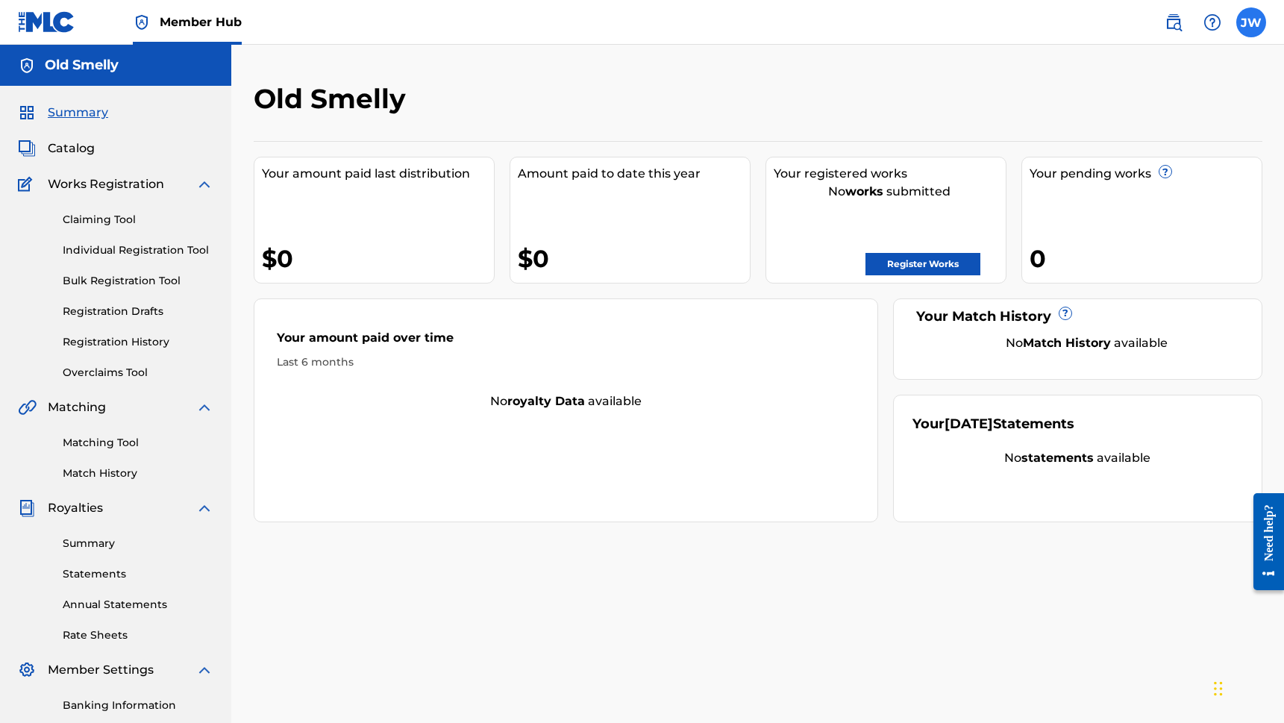
click at [1258, 27] on label at bounding box center [1252, 22] width 30 height 30
click at [1251, 22] on input "[PERSON_NAME] Winslow [EMAIL_ADDRESS][PERSON_NAME][DOMAIN_NAME] Notification Pr…" at bounding box center [1251, 22] width 0 height 0
click at [652, 137] on div "Old Smelly Your amount paid last distribution $0 Amount paid to date this year …" at bounding box center [758, 302] width 1009 height 440
